Goal: Information Seeking & Learning: Find specific fact

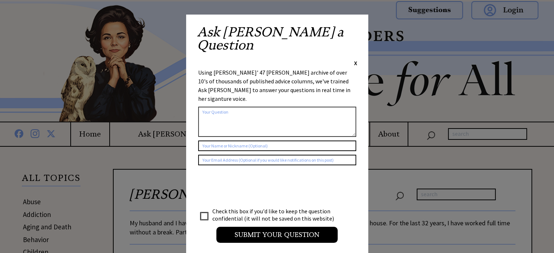
click at [352, 29] on div "Ask [PERSON_NAME] a Question X" at bounding box center [277, 45] width 160 height 41
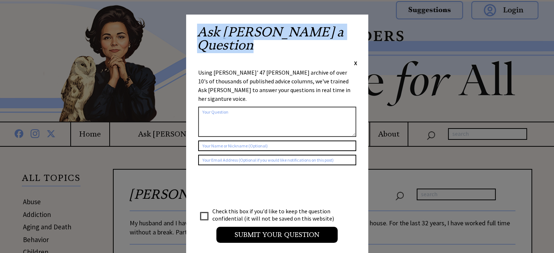
click at [352, 29] on div "Ask [PERSON_NAME] a Question X" at bounding box center [277, 45] width 160 height 41
click at [352, 29] on div "Ask Ann a Question X" at bounding box center [277, 45] width 160 height 41
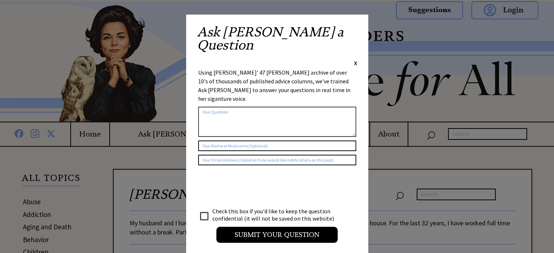
click at [355, 59] on span "X" at bounding box center [355, 62] width 3 height 7
click at [355, 29] on img at bounding box center [277, 61] width 524 height 120
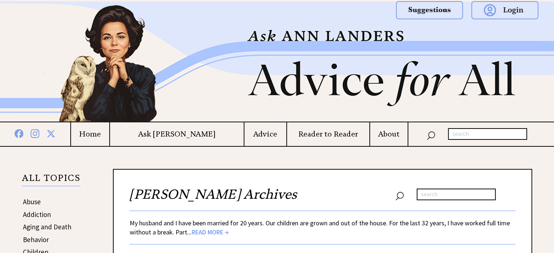
click at [355, 29] on img at bounding box center [277, 61] width 524 height 120
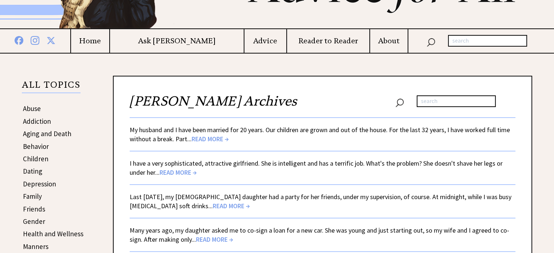
scroll to position [102, 0]
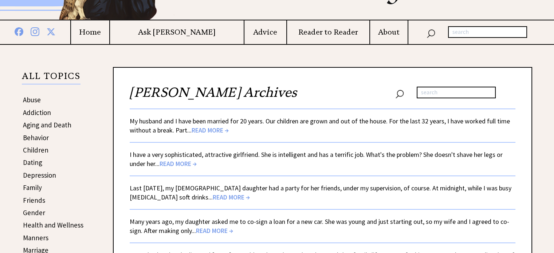
click at [440, 90] on input "text" at bounding box center [455, 93] width 79 height 12
paste input "moccasins"
type input "moccasins"
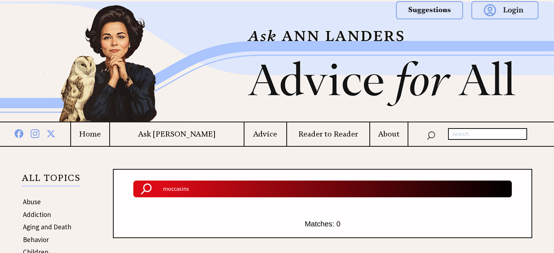
click at [460, 136] on input "text" at bounding box center [487, 134] width 79 height 12
paste input "moccasins"
type input "moccasins"
